Goal: Check status: Check status

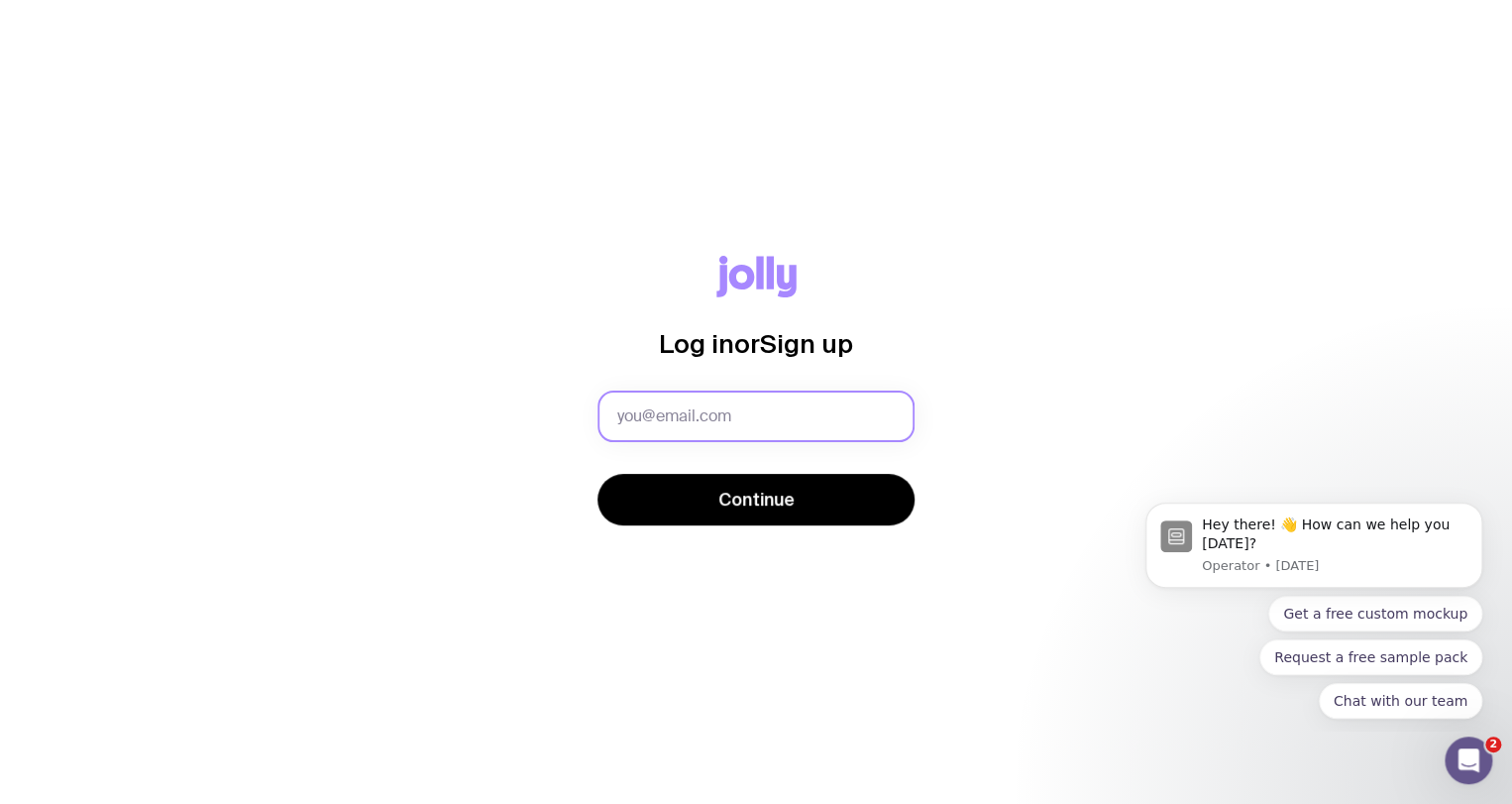
click at [664, 424] on input "text" at bounding box center [756, 416] width 317 height 52
type input "[DOMAIN_NAME][EMAIL_ADDRESS][DOMAIN_NAME]"
click at [598, 474] on button "Continue" at bounding box center [756, 500] width 317 height 52
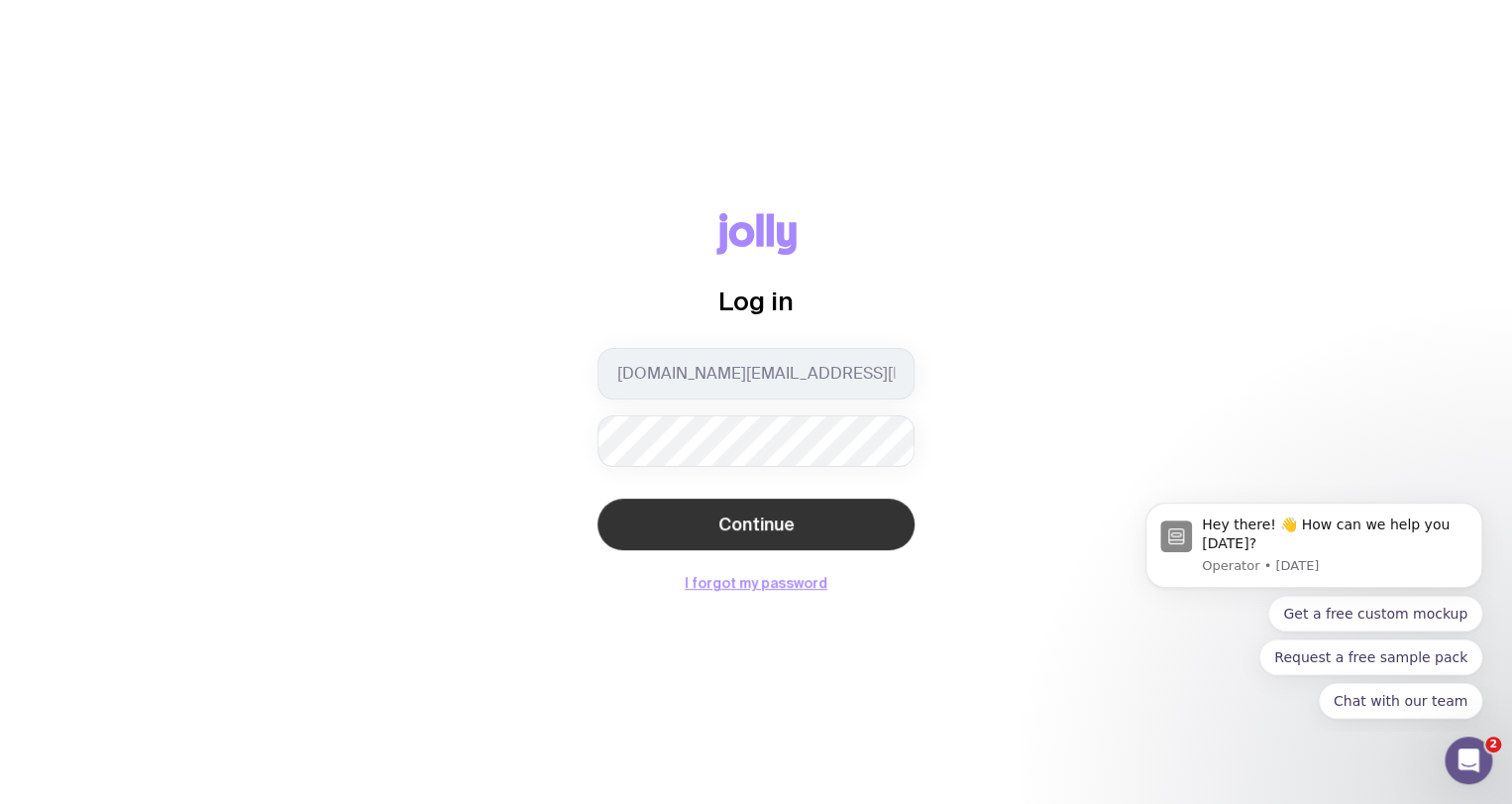
click at [833, 504] on button "Continue" at bounding box center [756, 525] width 317 height 52
click at [796, 511] on button "Continue" at bounding box center [756, 525] width 317 height 52
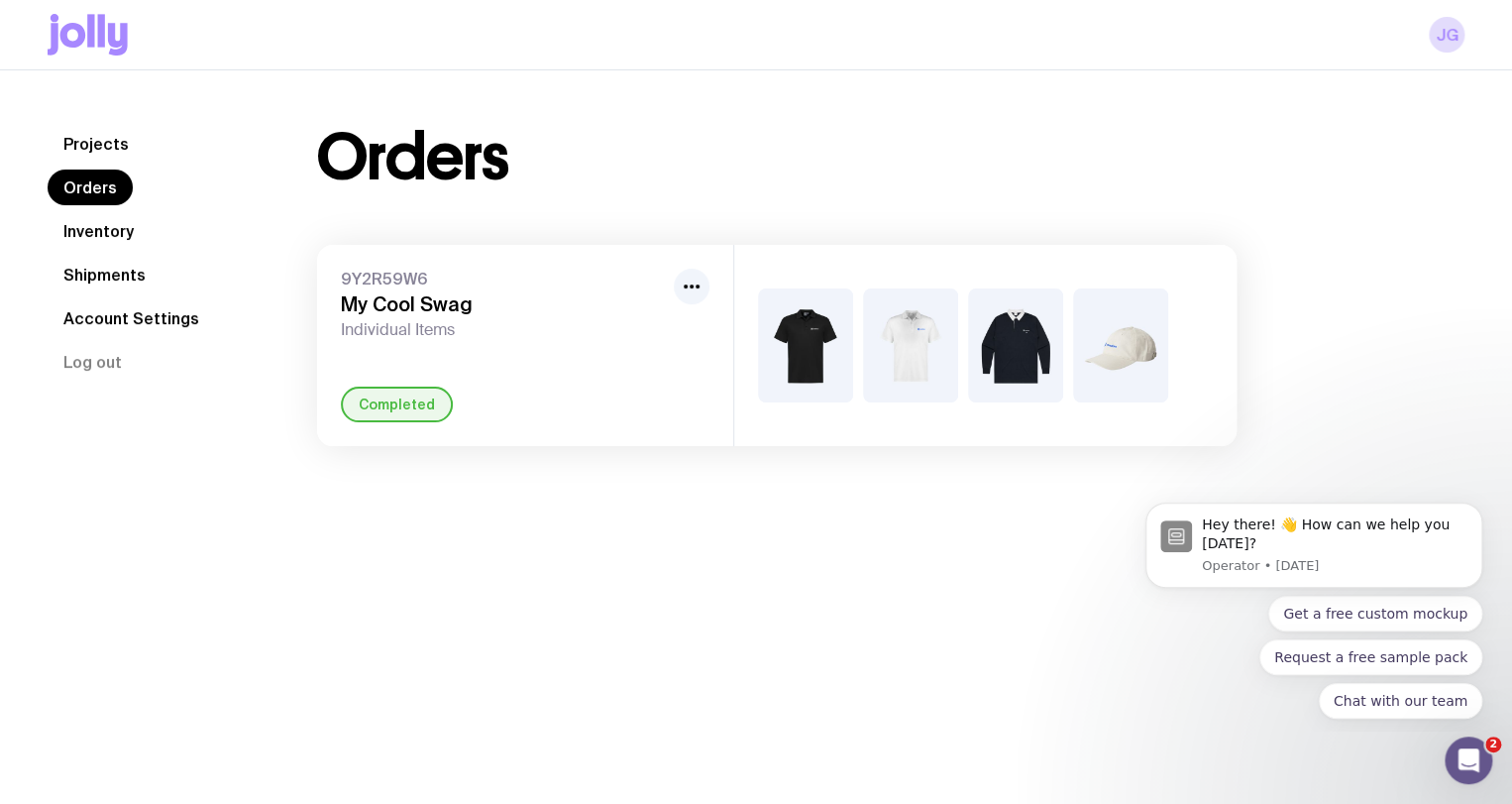
click at [844, 333] on img at bounding box center [806, 345] width 95 height 114
click at [823, 345] on img at bounding box center [806, 345] width 95 height 114
drag, startPoint x: 353, startPoint y: 296, endPoint x: 369, endPoint y: 295, distance: 16.0
click at [360, 296] on h3 "My Cool Swag" at bounding box center [503, 304] width 325 height 24
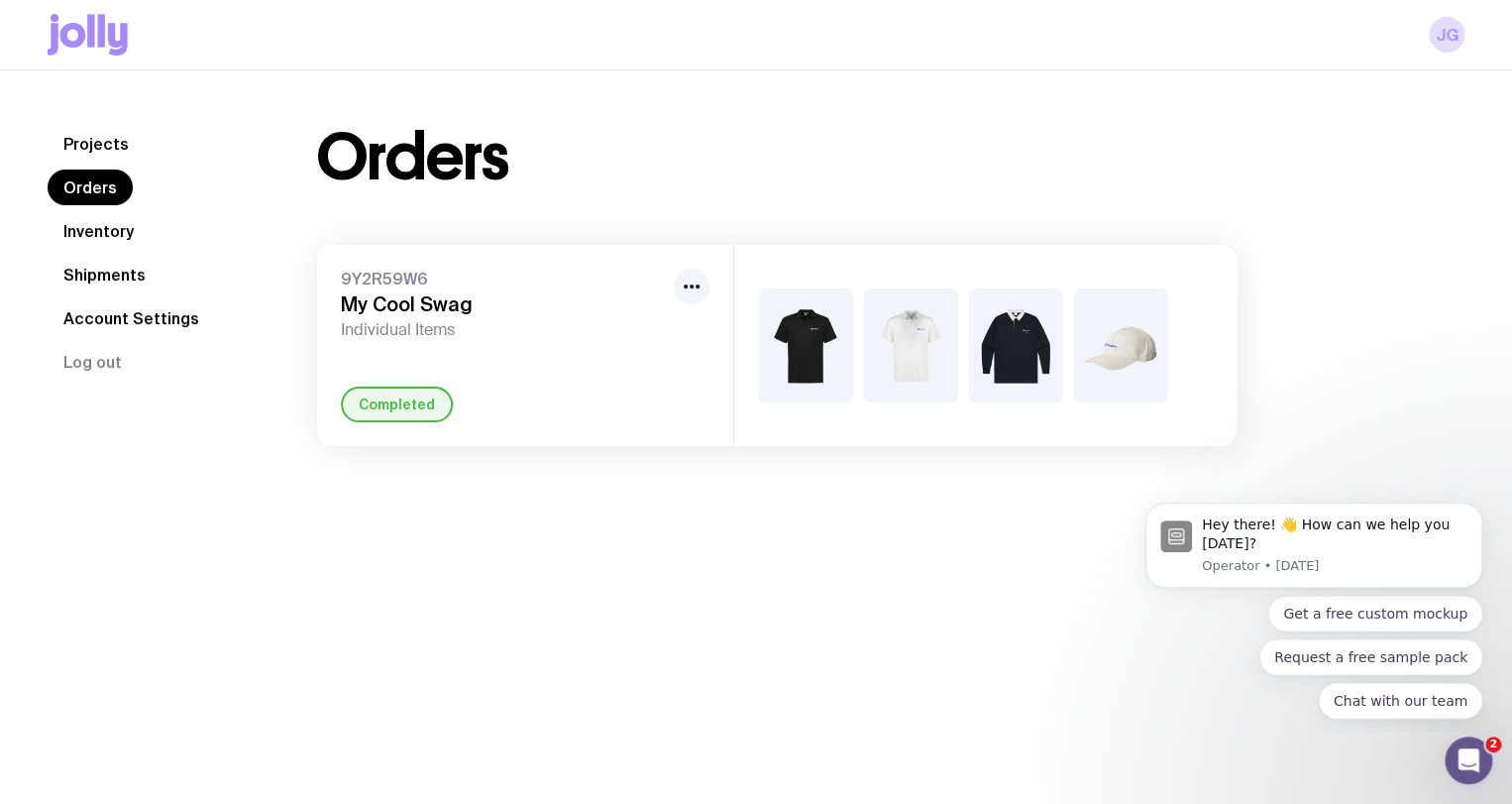
click at [101, 131] on link "Projects" at bounding box center [96, 144] width 97 height 36
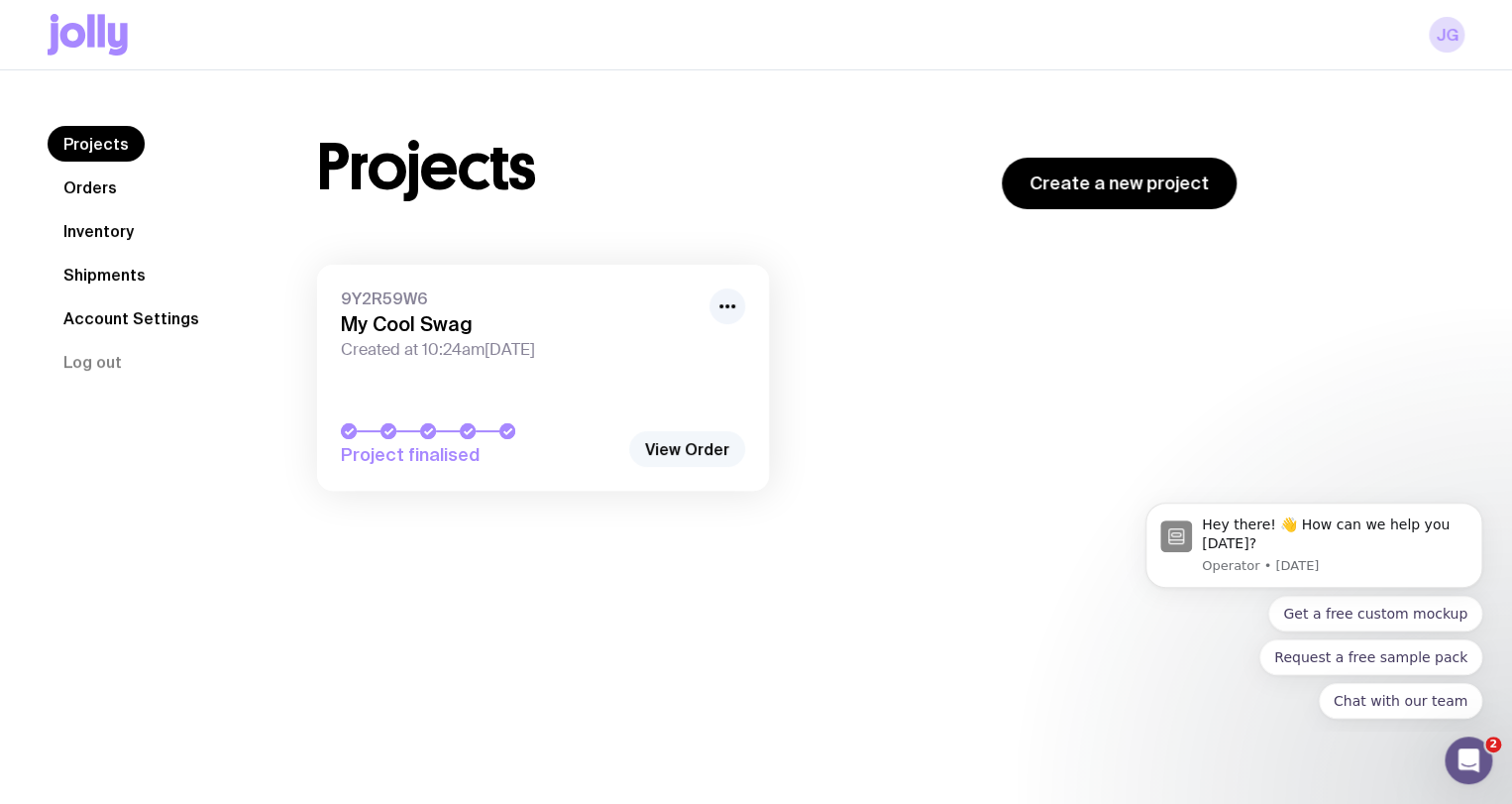
click at [683, 436] on link "View Order" at bounding box center [686, 449] width 116 height 36
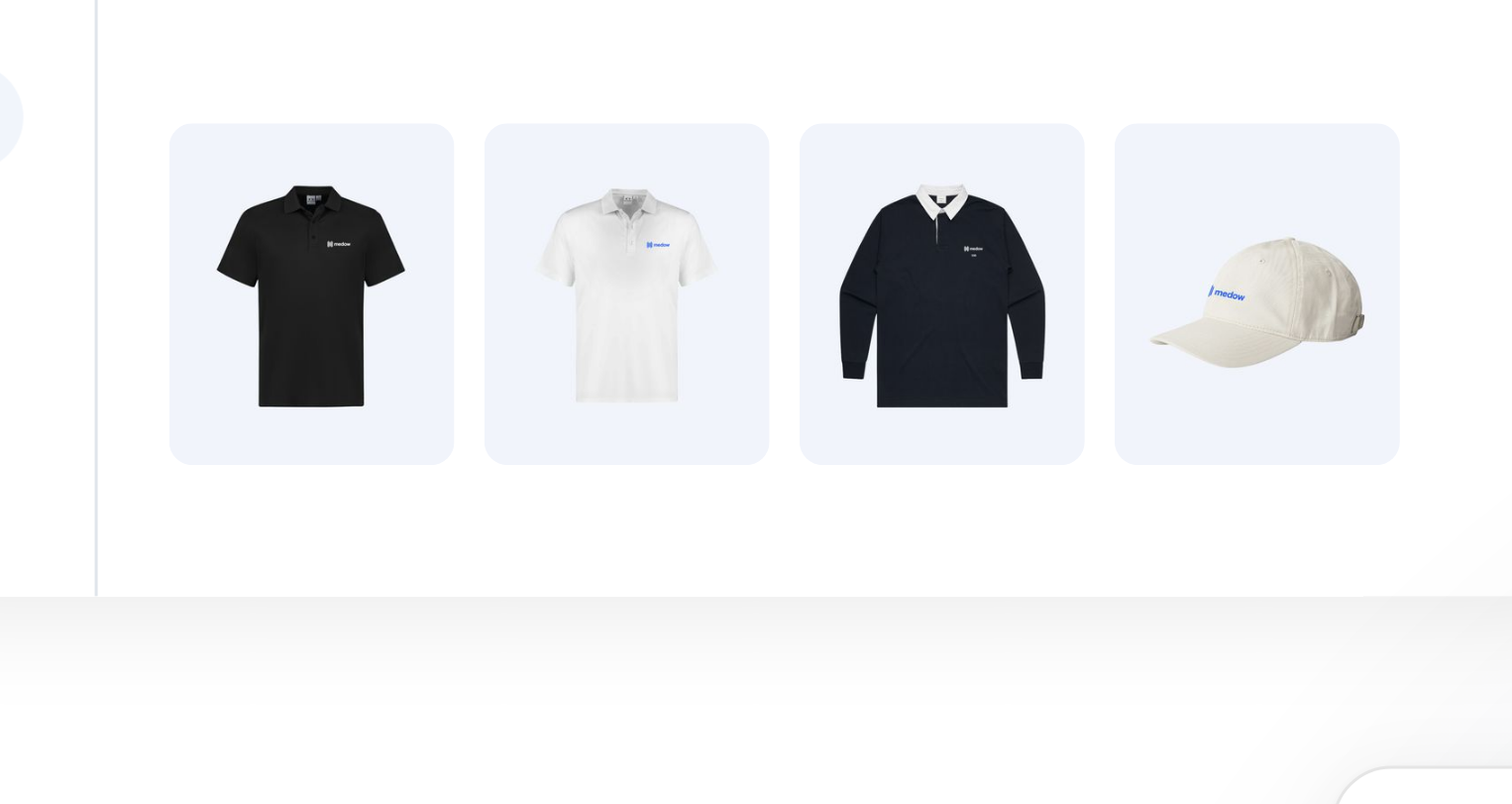
click at [992, 371] on img at bounding box center [1016, 345] width 95 height 114
click at [1005, 364] on img at bounding box center [1016, 345] width 95 height 114
click at [796, 281] on div at bounding box center [985, 345] width 503 height 202
drag, startPoint x: 758, startPoint y: 291, endPoint x: 859, endPoint y: 371, distance: 128.8
click at [840, 379] on div at bounding box center [985, 345] width 503 height 202
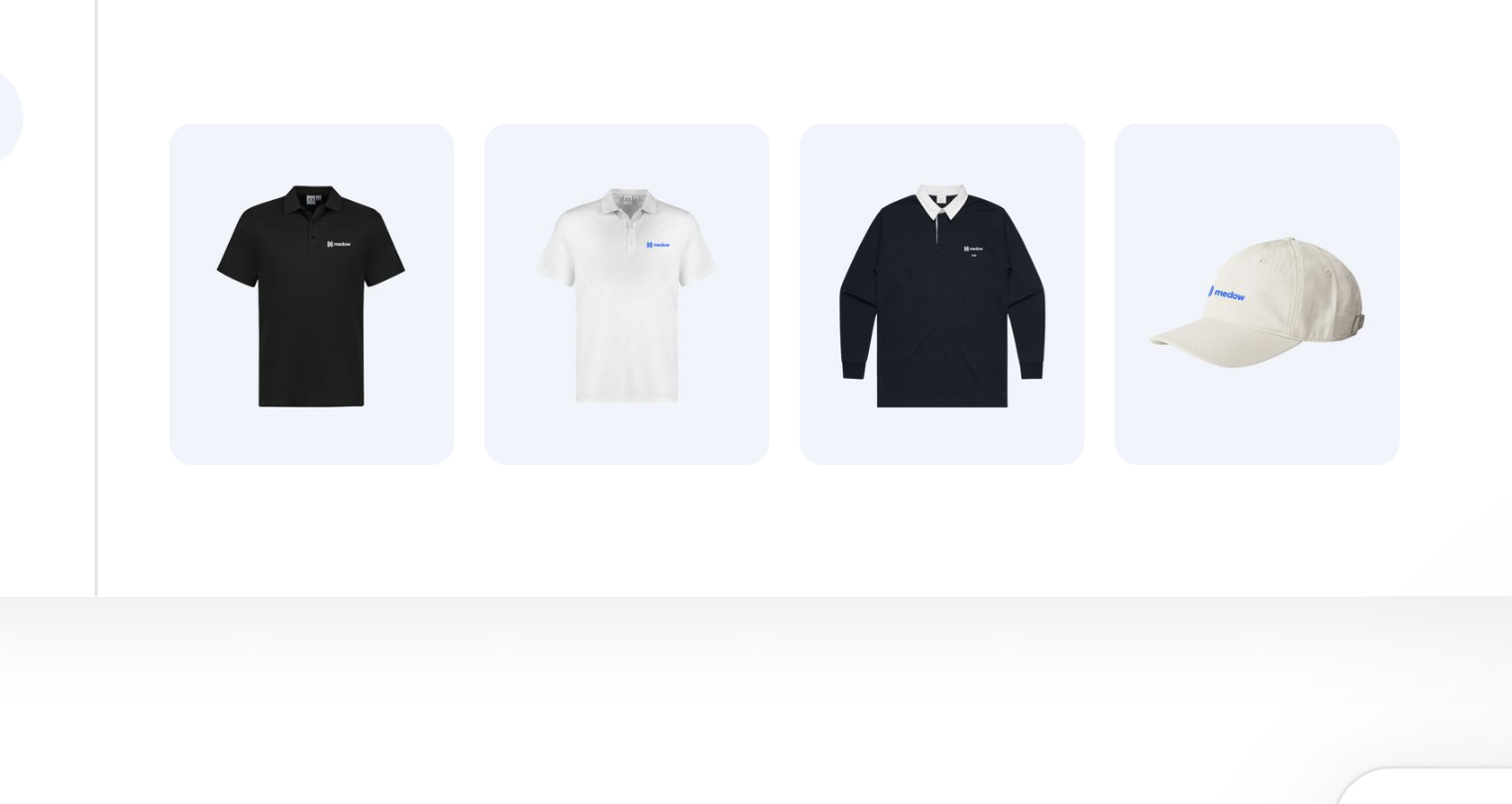
click at [882, 363] on img at bounding box center [911, 345] width 95 height 114
click at [859, 347] on div at bounding box center [985, 345] width 503 height 202
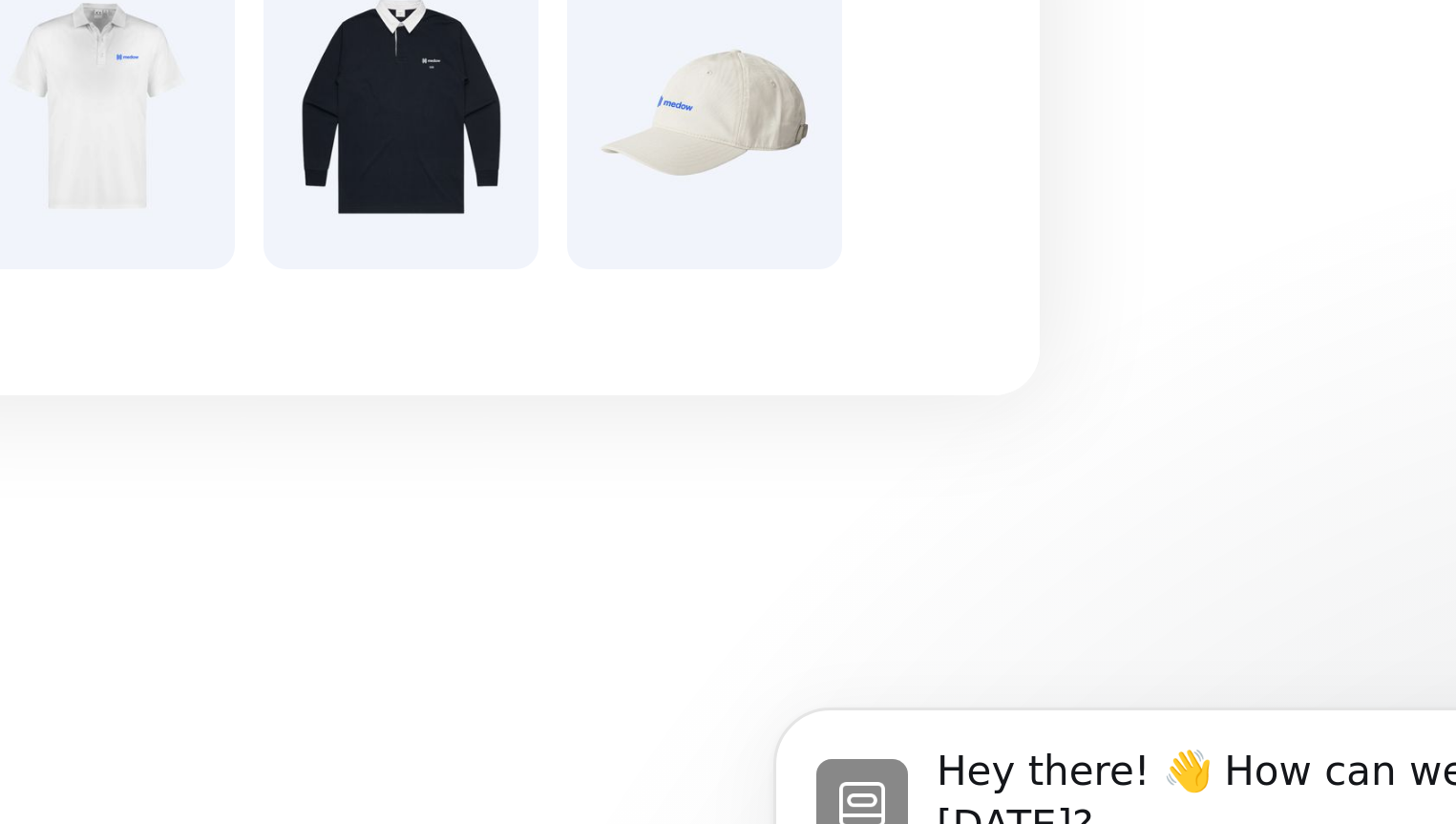
click at [907, 443] on div "Projects Orders Inventory Shipments Account Settings Log out Projects Orders In…" at bounding box center [728, 276] width 1456 height 415
click at [905, 440] on div "Projects Orders Inventory Shipments Account Settings Log out Projects Orders In…" at bounding box center [728, 276] width 1456 height 415
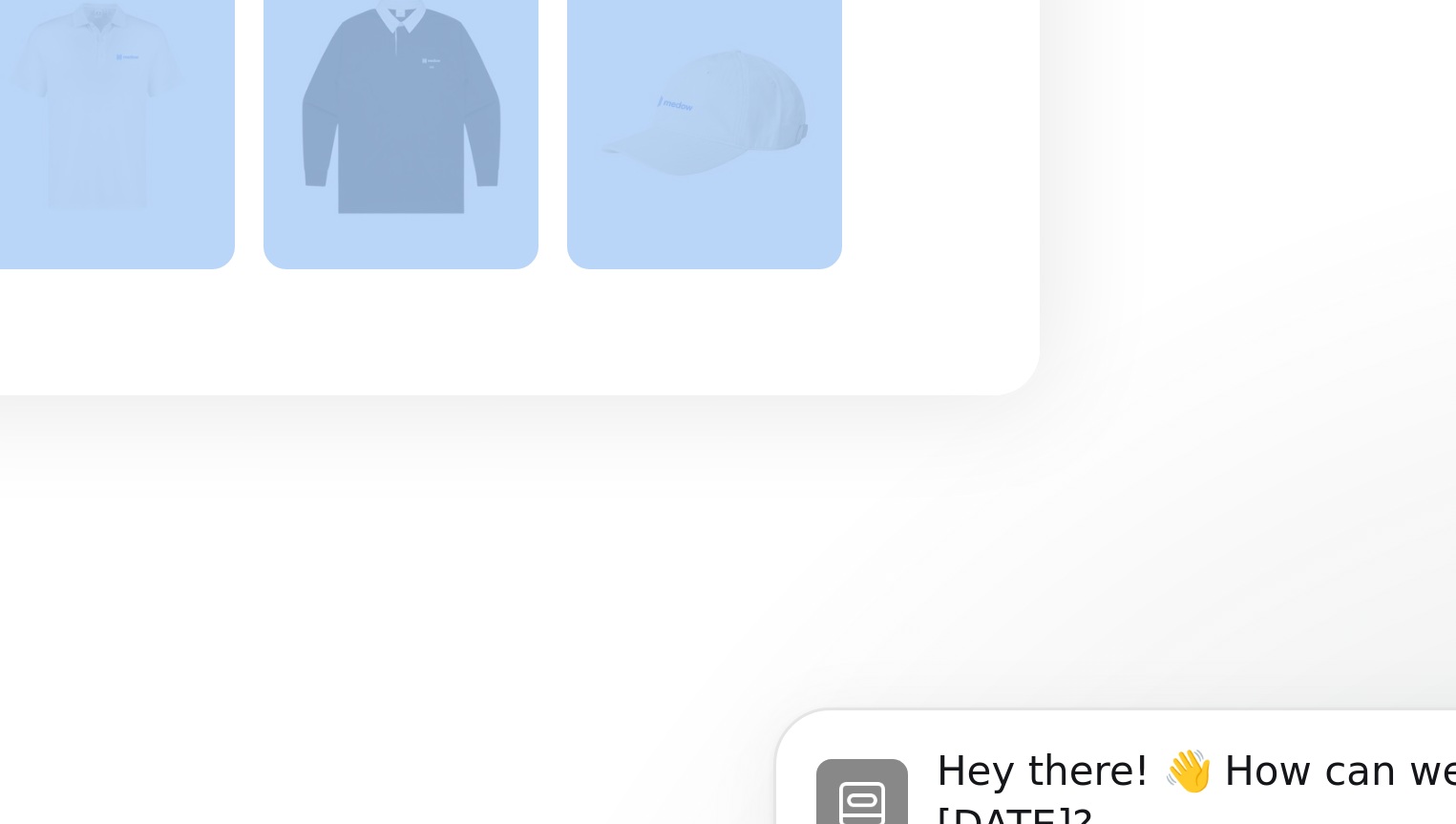
click at [905, 440] on div "Projects Orders Inventory Shipments Account Settings Log out Projects Orders In…" at bounding box center [728, 276] width 1456 height 415
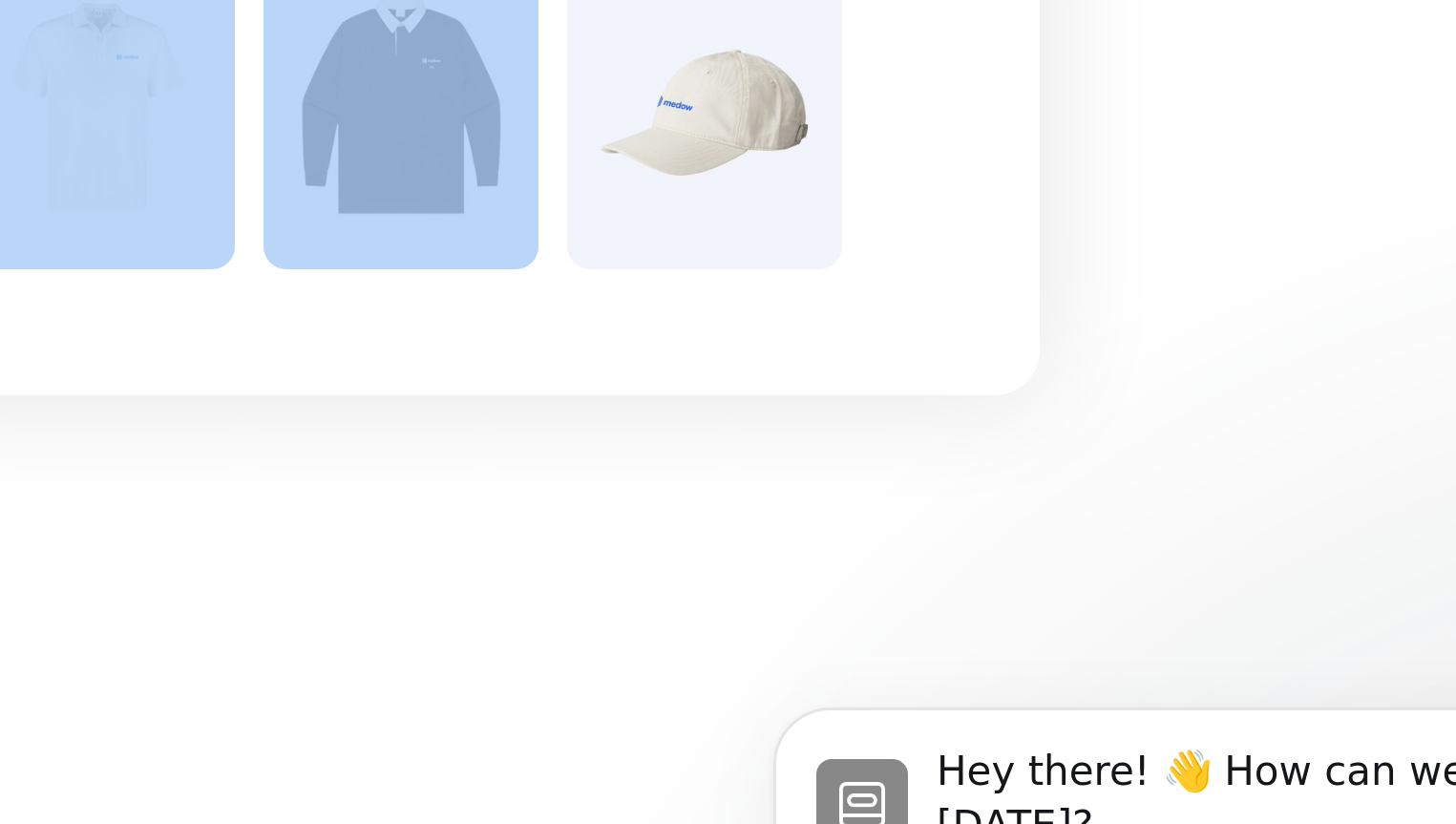
click at [905, 440] on div "Projects Orders Inventory Shipments Account Settings Log out Projects Orders In…" at bounding box center [728, 276] width 1456 height 415
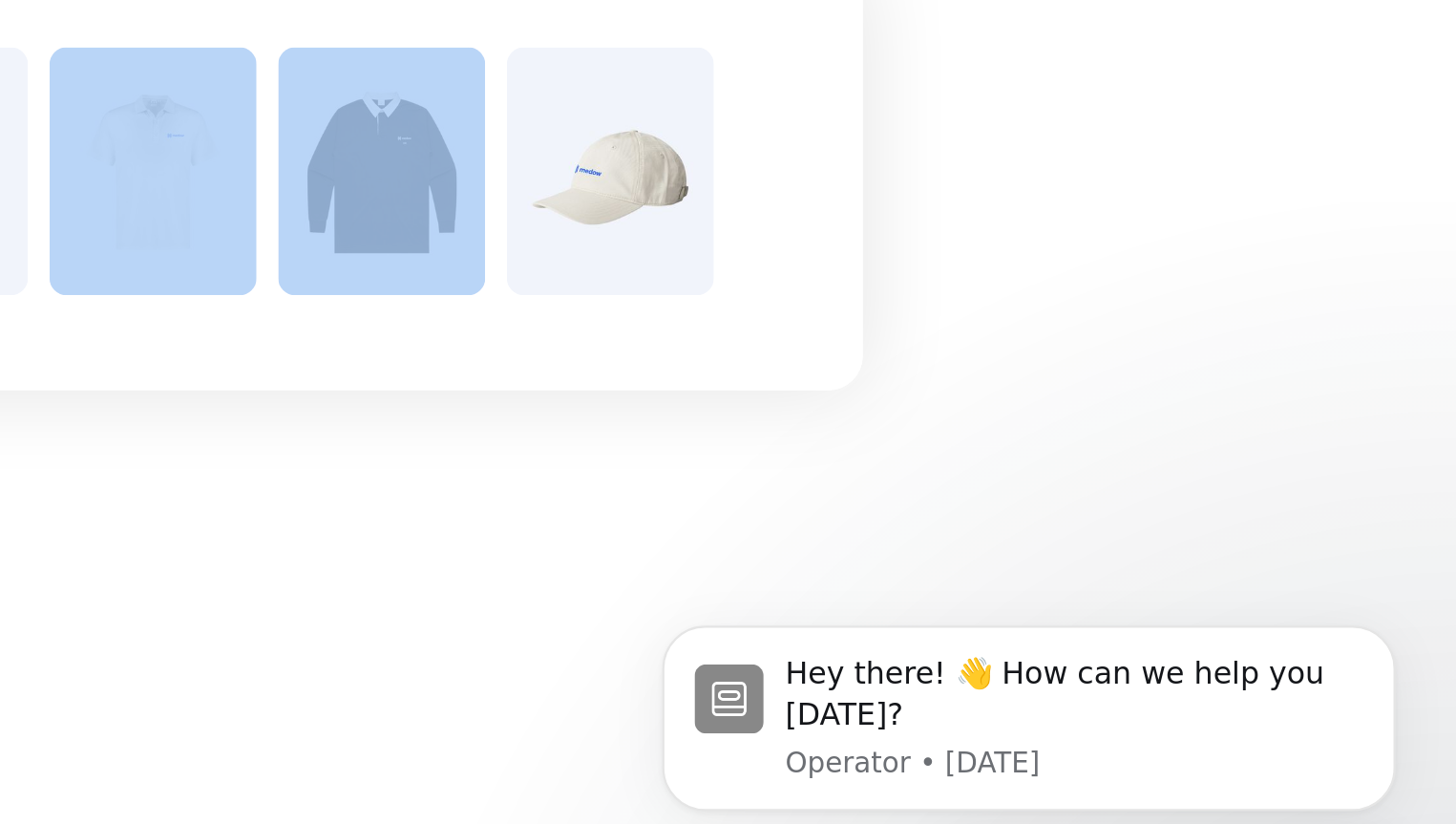
click at [934, 421] on div at bounding box center [950, 332] width 484 height 194
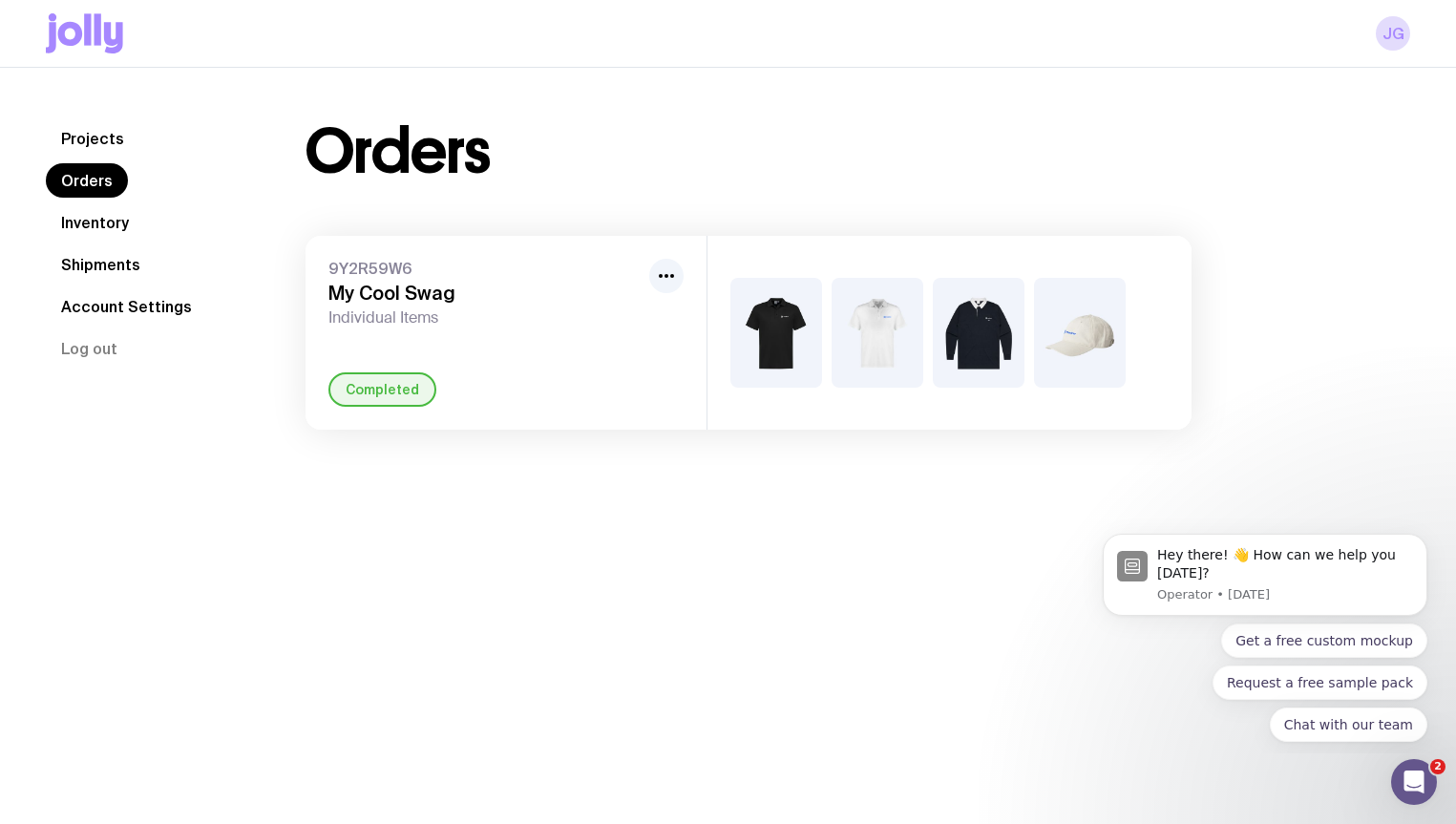
click at [226, 336] on nav "Projects Orders Inventory Shipments Account Settings Log out" at bounding box center [152, 243] width 213 height 244
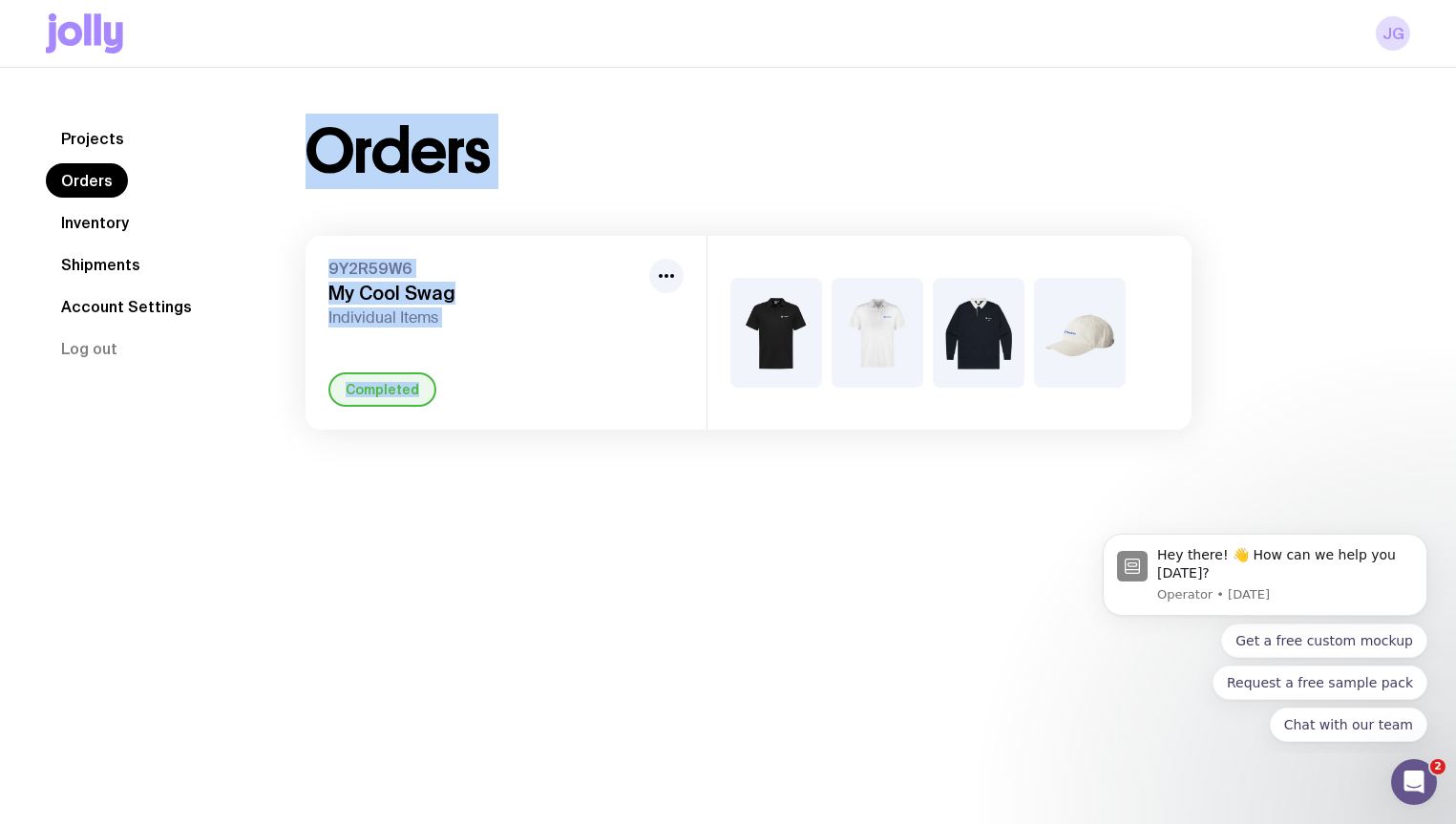
drag, startPoint x: 234, startPoint y: 319, endPoint x: 226, endPoint y: 358, distance: 39.8
click at [277, 412] on div "Projects Orders Inventory Shipments Account Settings Log out Projects Orders In…" at bounding box center [728, 276] width 1365 height 308
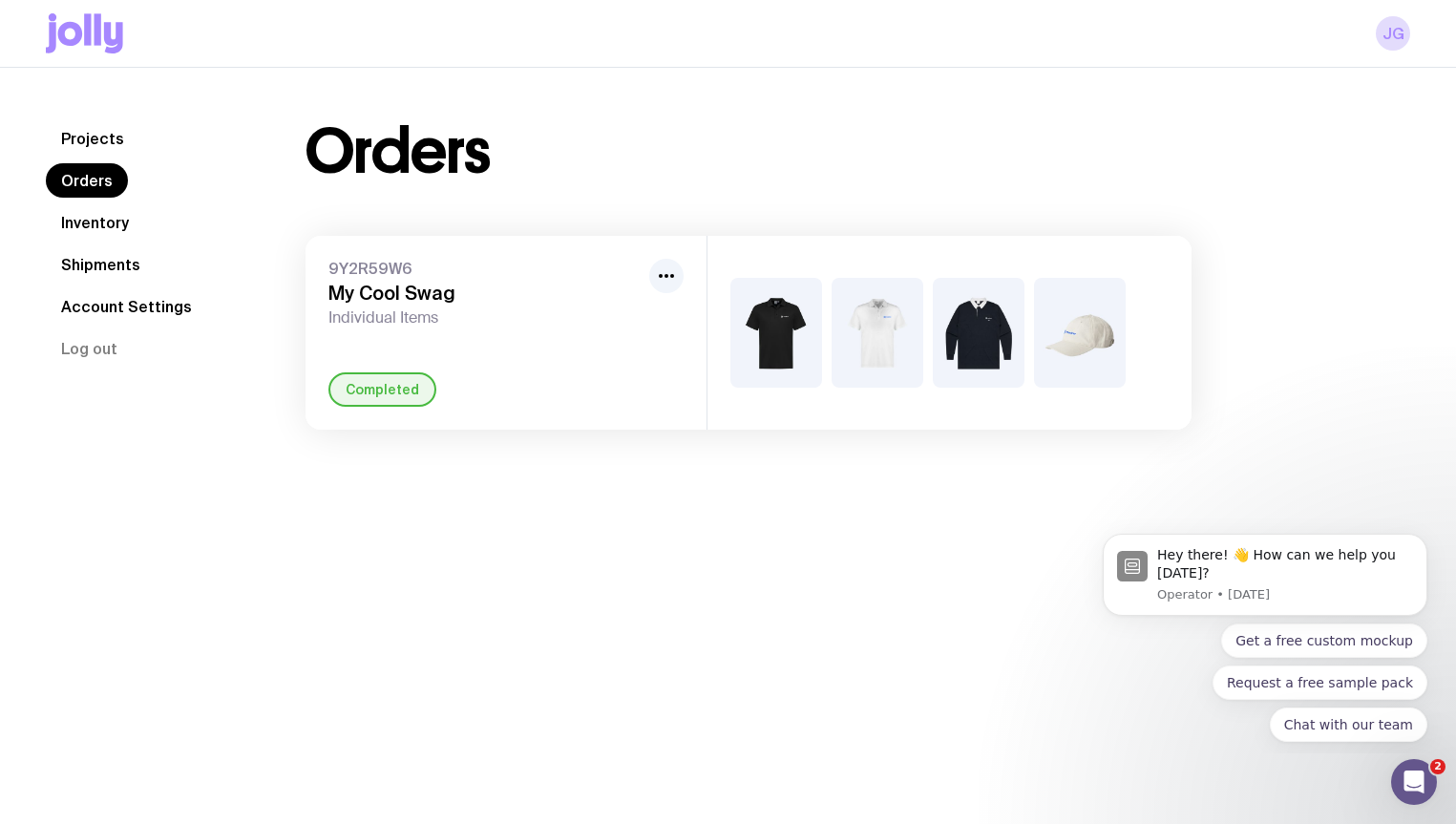
click at [213, 340] on nav "Projects Orders Inventory Shipments Account Settings Log out" at bounding box center [152, 243] width 213 height 244
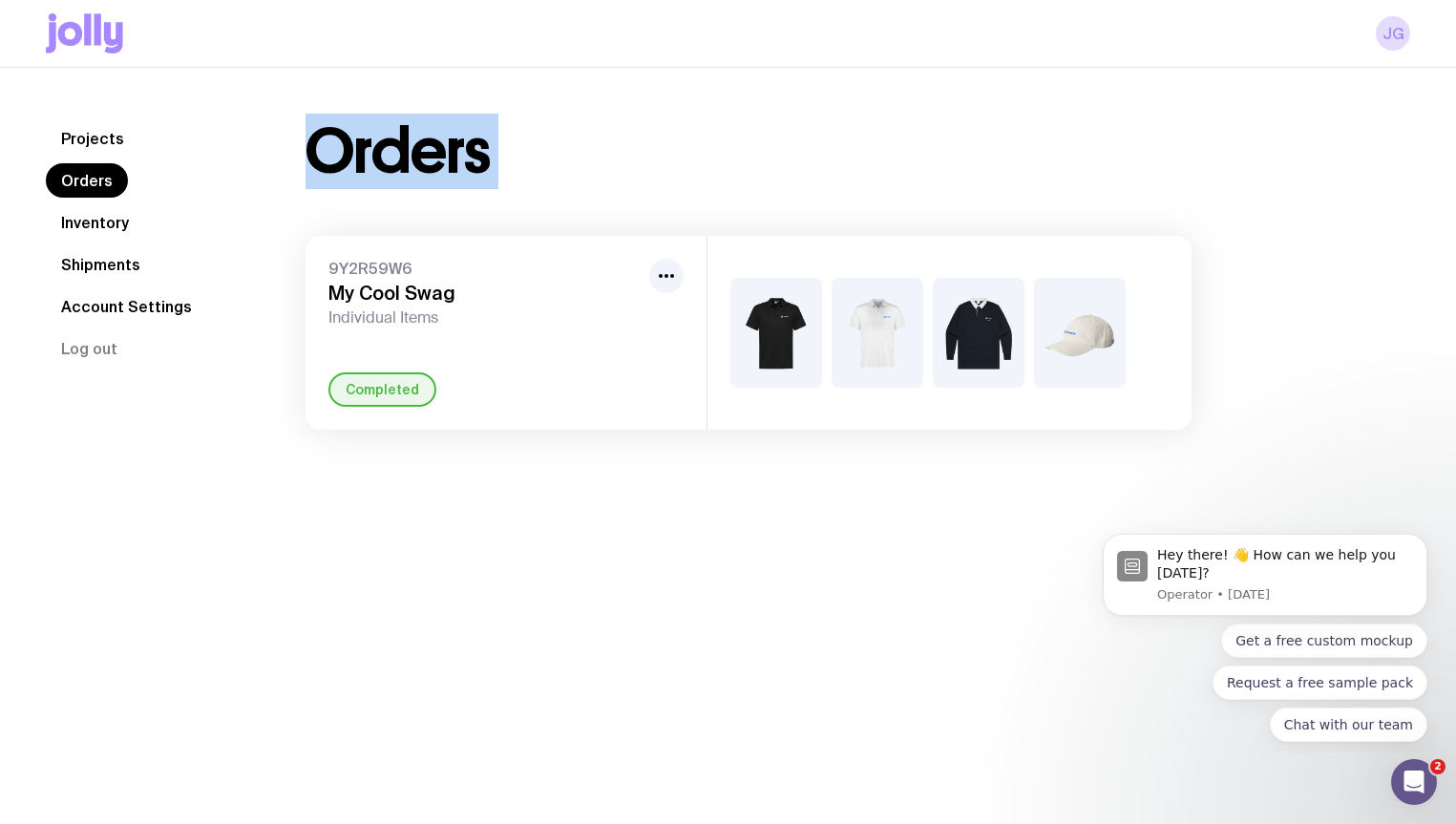
drag, startPoint x: 263, startPoint y: 218, endPoint x: 250, endPoint y: 374, distance: 156.5
click at [250, 374] on div "Projects Orders Inventory Shipments Account Settings Log out Projects Orders In…" at bounding box center [728, 276] width 1365 height 308
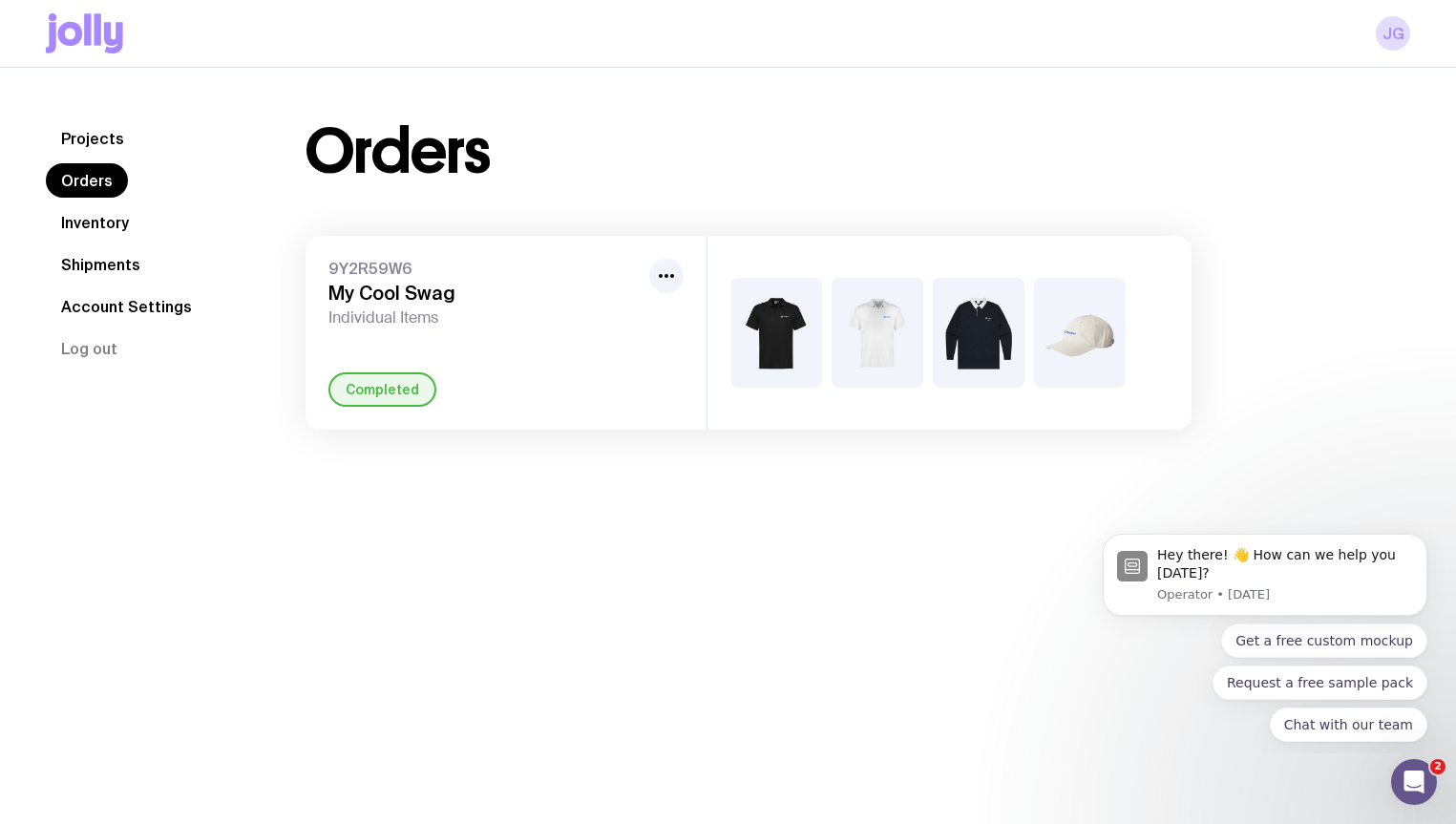
click at [253, 408] on div "Projects Orders Inventory Shipments Account Settings Log out Projects Orders In…" at bounding box center [728, 276] width 1365 height 308
click at [269, 410] on div "Orders 9Y2R59W6 My Cool Swag Individual Items Completed" at bounding box center [749, 276] width 978 height 308
click at [240, 348] on nav "Projects Orders Inventory Shipments Account Settings Log out" at bounding box center [152, 243] width 213 height 244
